Goal: Task Accomplishment & Management: Manage account settings

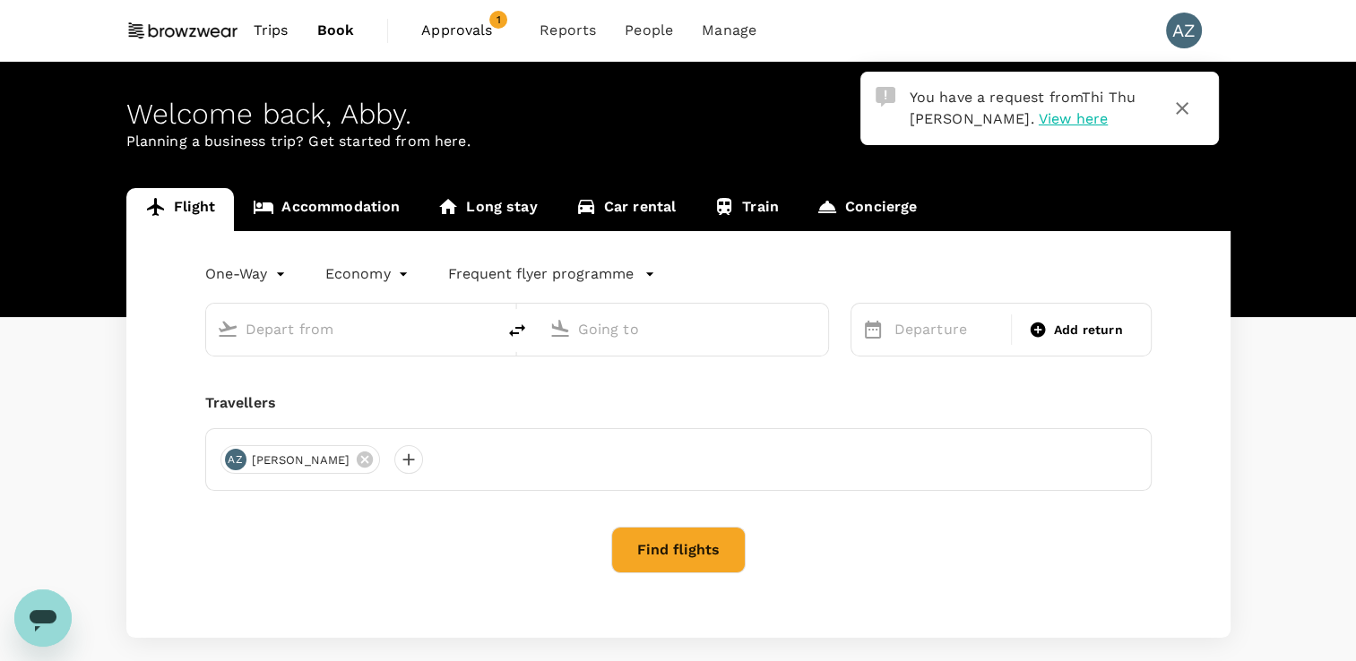
type input "roundtrip"
type input "Denver Intl (DEN)"
type input "LaGuardia (LGA)"
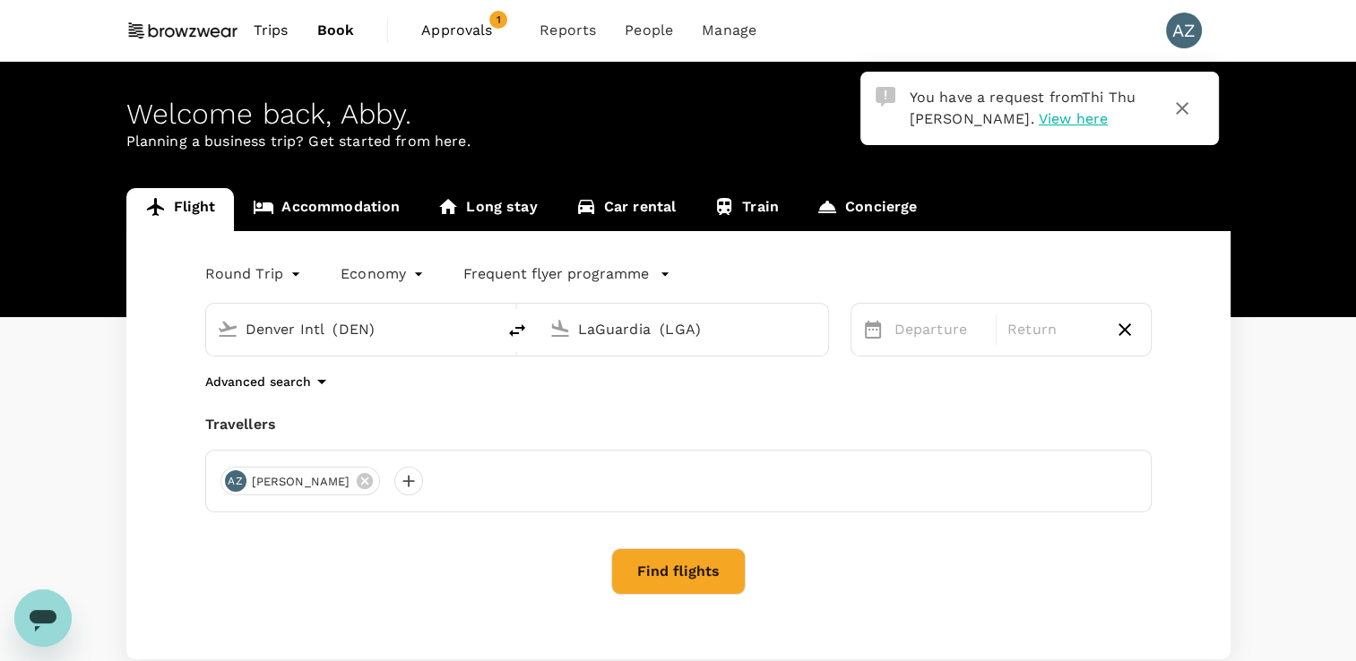
click at [1038, 116] on span "View here" at bounding box center [1072, 118] width 69 height 17
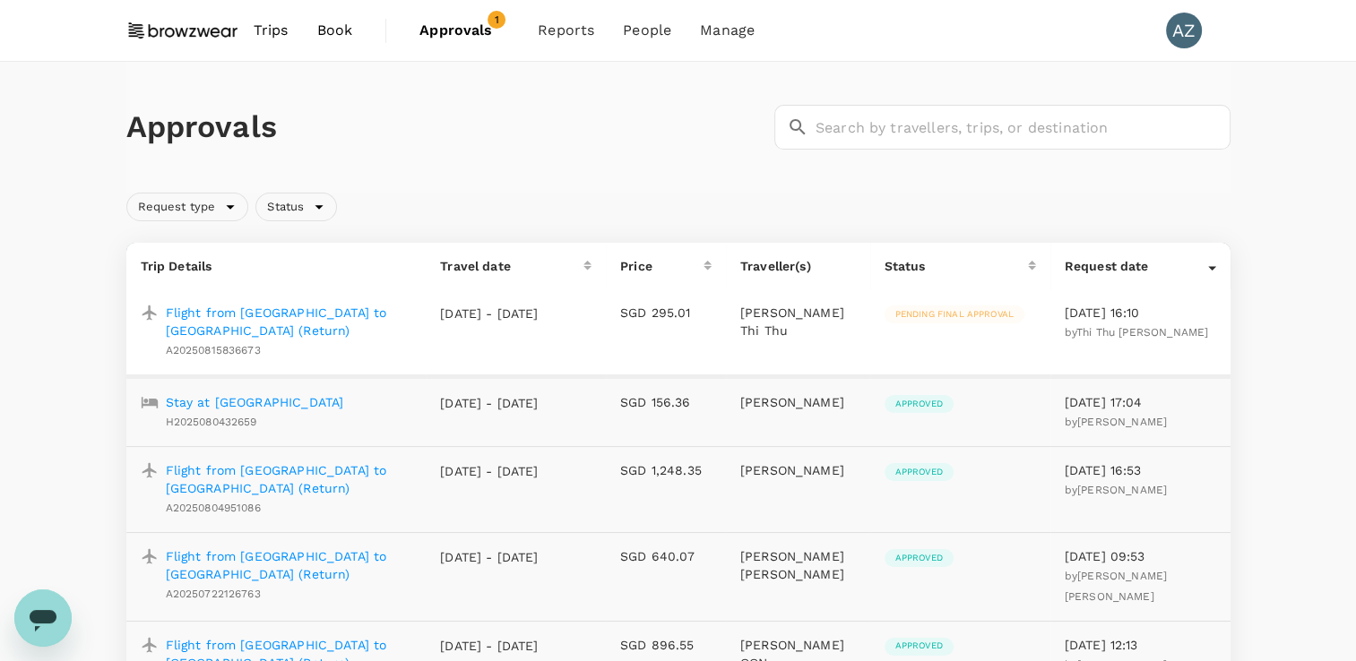
click at [248, 321] on p "Flight from [GEOGRAPHIC_DATA] to [GEOGRAPHIC_DATA] (Return)" at bounding box center [289, 322] width 246 height 36
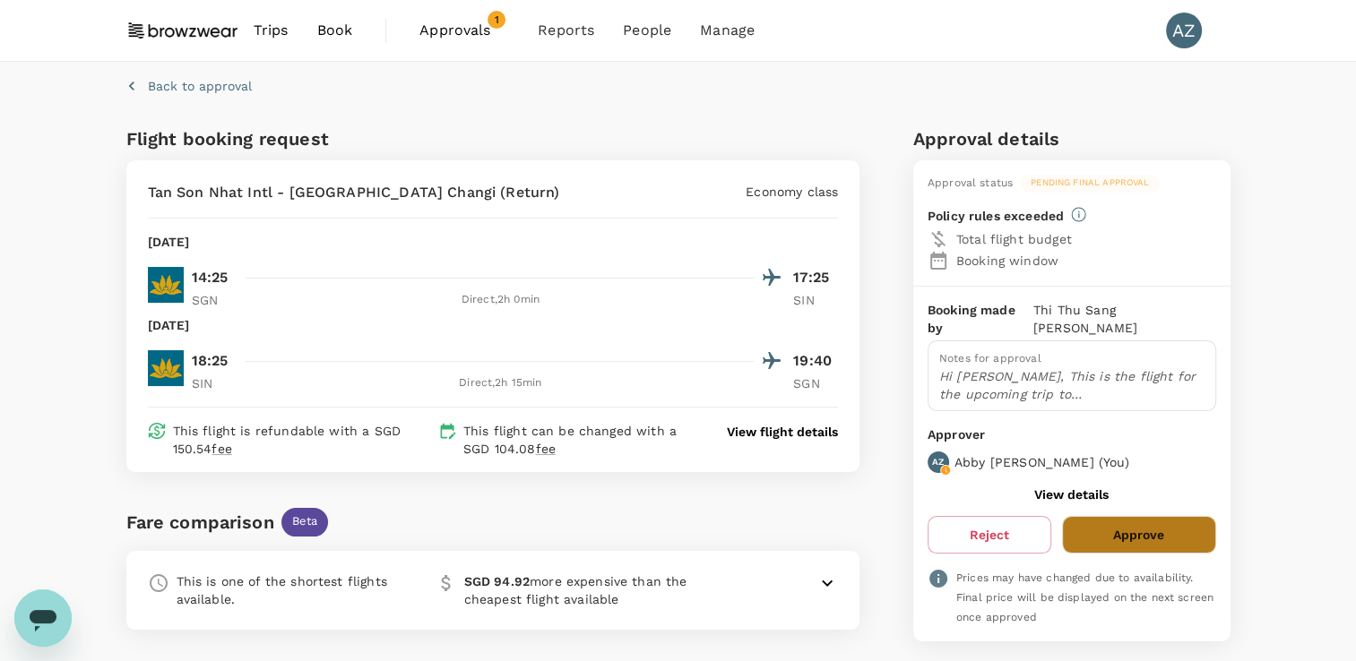
click at [1124, 516] on button "Approve" at bounding box center [1138, 535] width 153 height 38
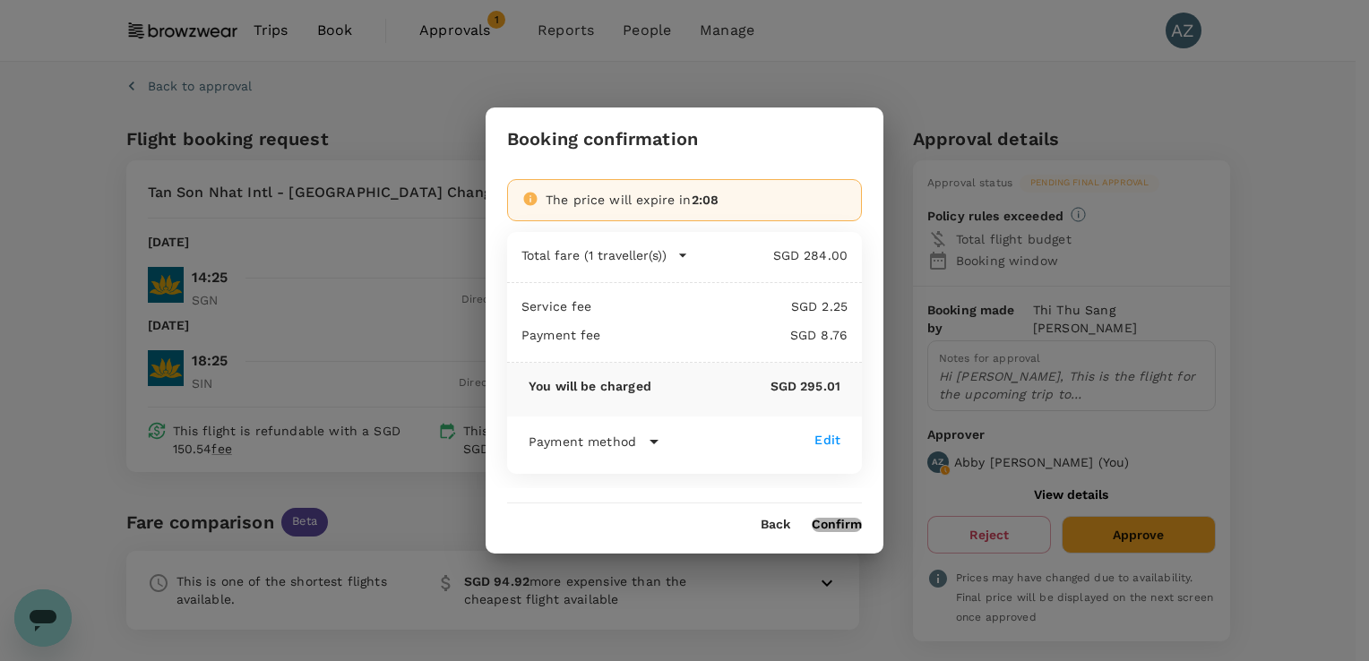
click at [823, 521] on button "Confirm" at bounding box center [837, 525] width 50 height 14
